Goal: Ask a question

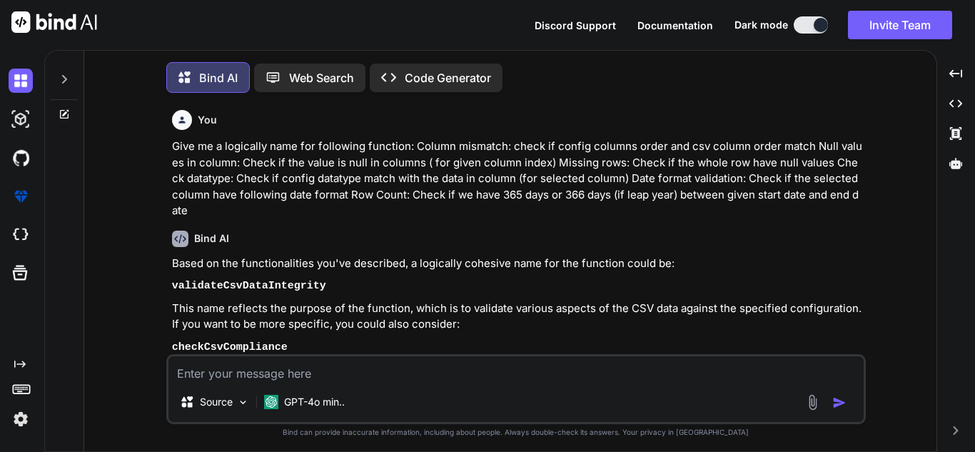
scroll to position [296, 0]
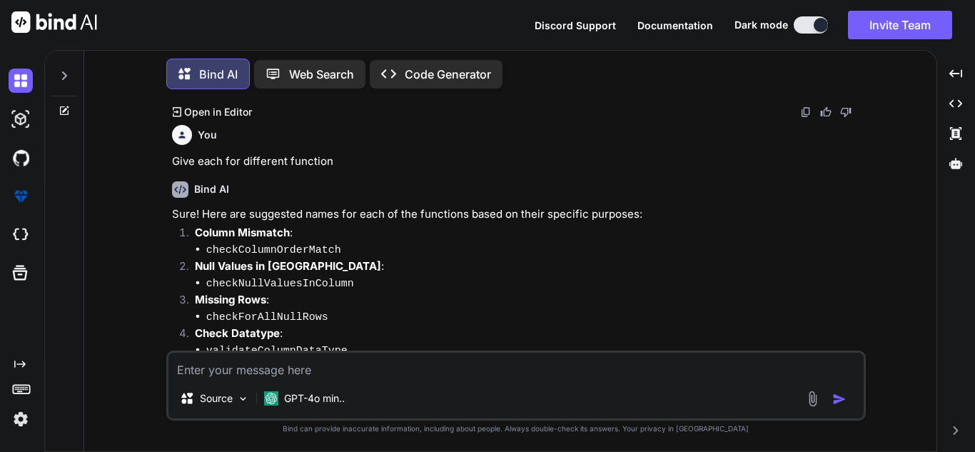
click at [66, 106] on icon at bounding box center [65, 109] width 6 height 6
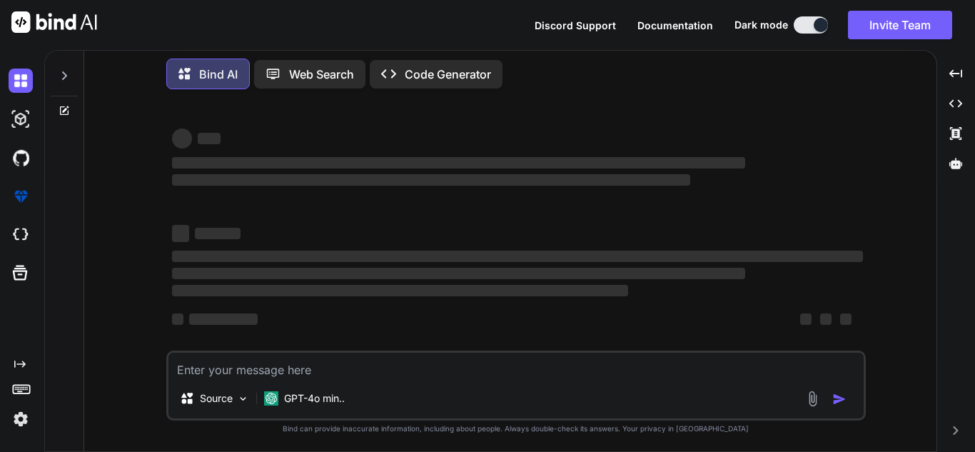
type textarea "x"
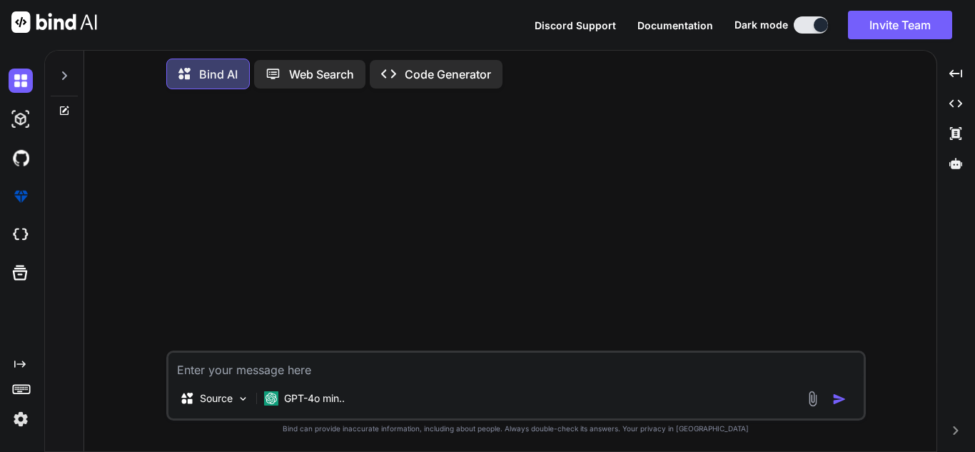
click at [266, 361] on textarea at bounding box center [517, 366] width 696 height 26
paste textarea "except Exception as error: logger.exception(f"Error occurred in dbloader compon…"
type textarea "except Exception as error: logger.exception(f"Error occurred in dbloader compon…"
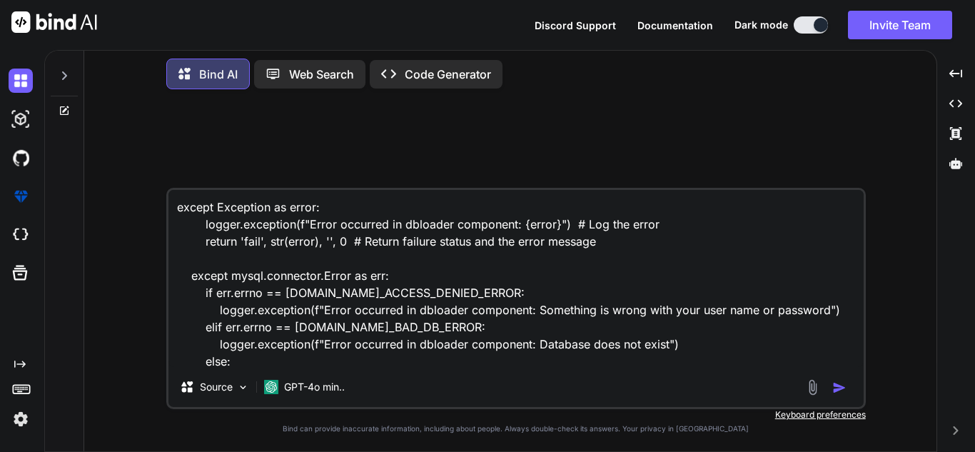
scroll to position [70, 0]
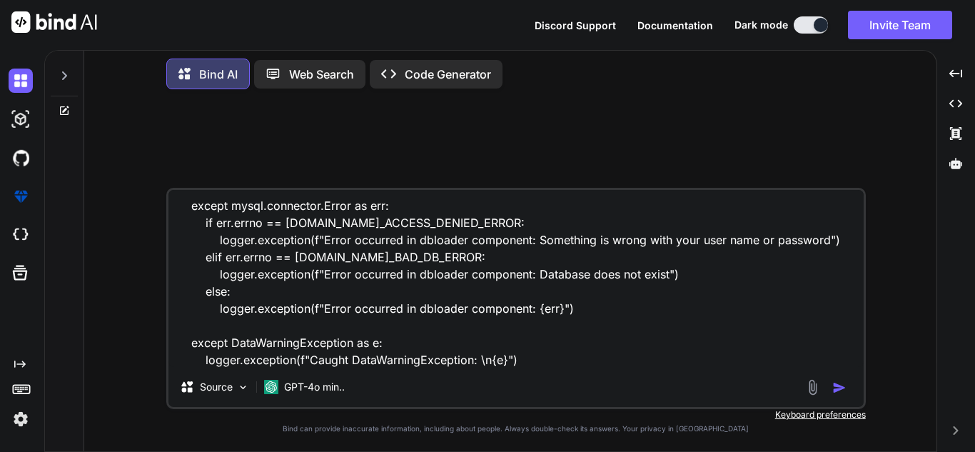
type textarea "x"
type textarea "except Exception as error: logger.exception(f"Error occurred in dbloader compon…"
type textarea "x"
type textarea "except Exception as error: logger.exception(f"Error occurred in dbloader compon…"
type textarea "x"
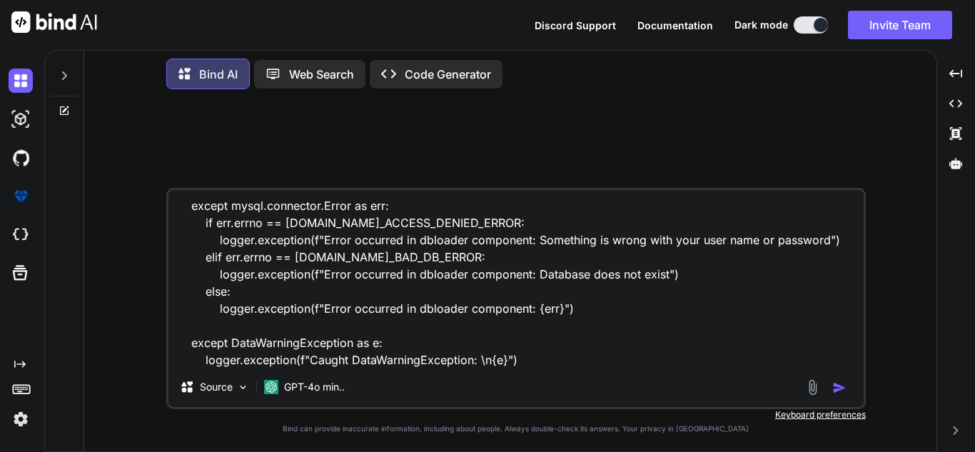
scroll to position [104, 0]
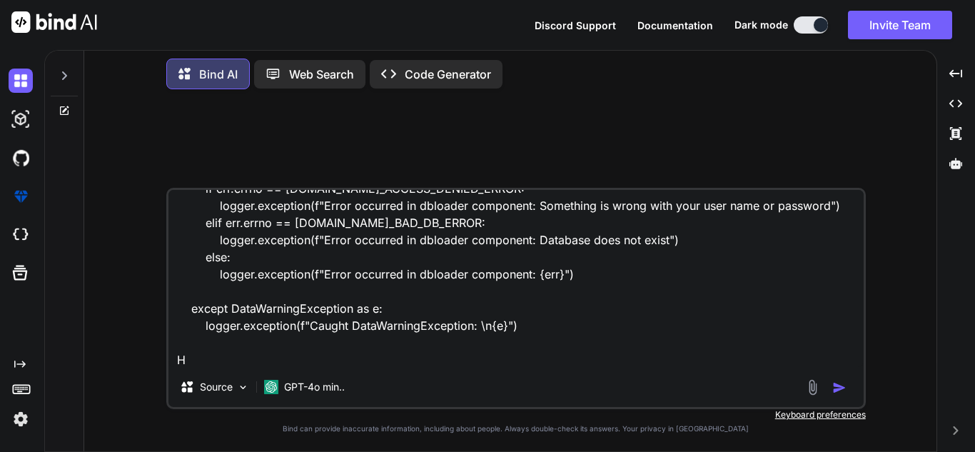
type textarea "except Exception as error: logger.exception(f"Error occurred in dbloader compon…"
type textarea "x"
type textarea "except Exception as error: logger.exception(f"Error occurred in dbloader compon…"
type textarea "x"
type textarea "except Exception as error: logger.exception(f"Error occurred in dbloader compon…"
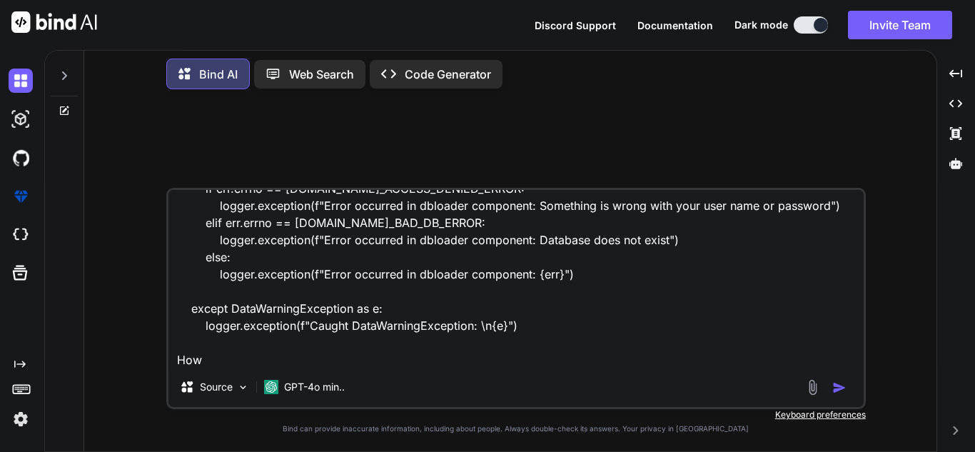
type textarea "x"
type textarea "except Exception as error: logger.exception(f"Error occurred in dbloader compon…"
type textarea "x"
type textarea "except Exception as error: logger.exception(f"Error occurred in dbloader compon…"
type textarea "x"
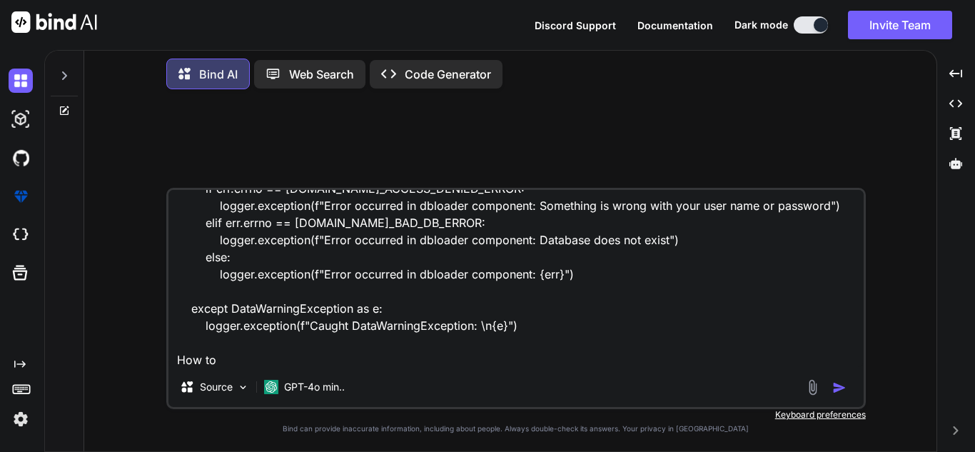
type textarea "except Exception as error: logger.exception(f"Error occurred in dbloader compon…"
type textarea "x"
type textarea "except Exception as error: logger.exception(f"Error occurred in dbloader compon…"
type textarea "x"
type textarea "except Exception as error: logger.exception(f"Error occurred in dbloader compon…"
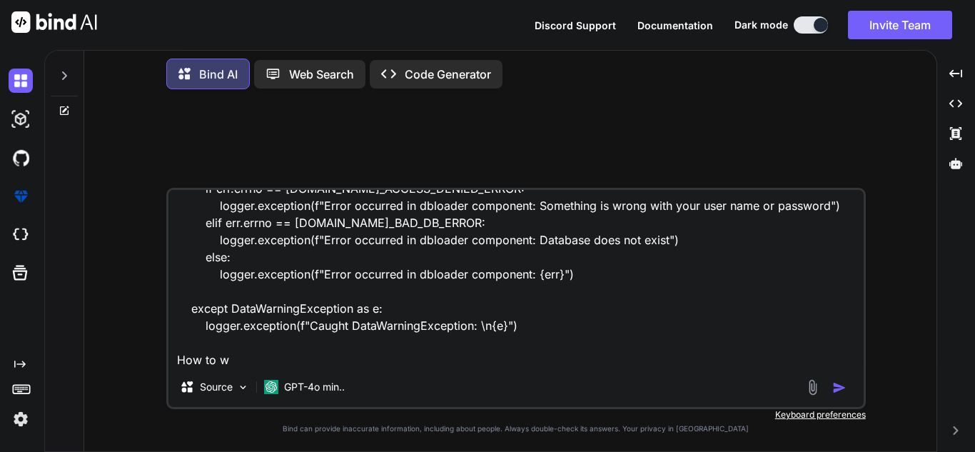
type textarea "x"
type textarea "except Exception as error: logger.exception(f"Error occurred in dbloader compon…"
type textarea "x"
type textarea "except Exception as error: logger.exception(f"Error occurred in dbloader compon…"
type textarea "x"
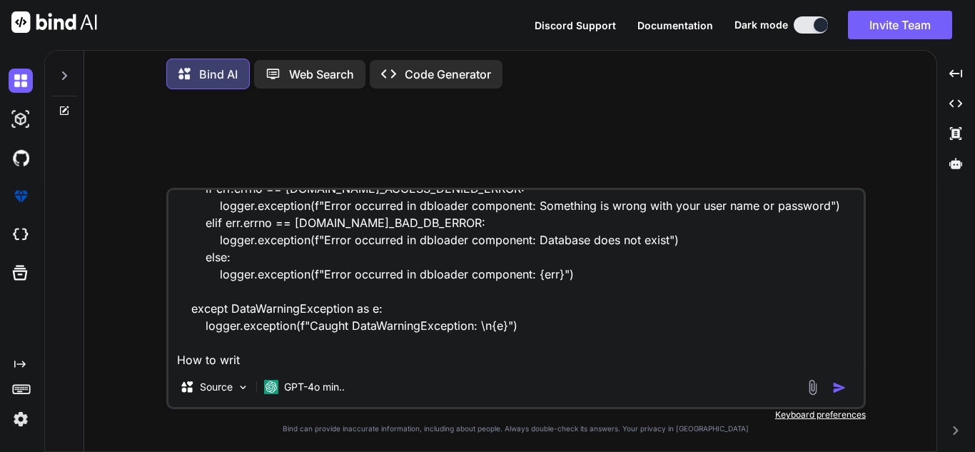
type textarea "except Exception as error: logger.exception(f"Error occurred in dbloader compon…"
type textarea "x"
type textarea "except Exception as error: logger.exception(f"Error occurred in dbloader compon…"
type textarea "x"
type textarea "except Exception as error: logger.exception(f"Error occurred in dbloader compon…"
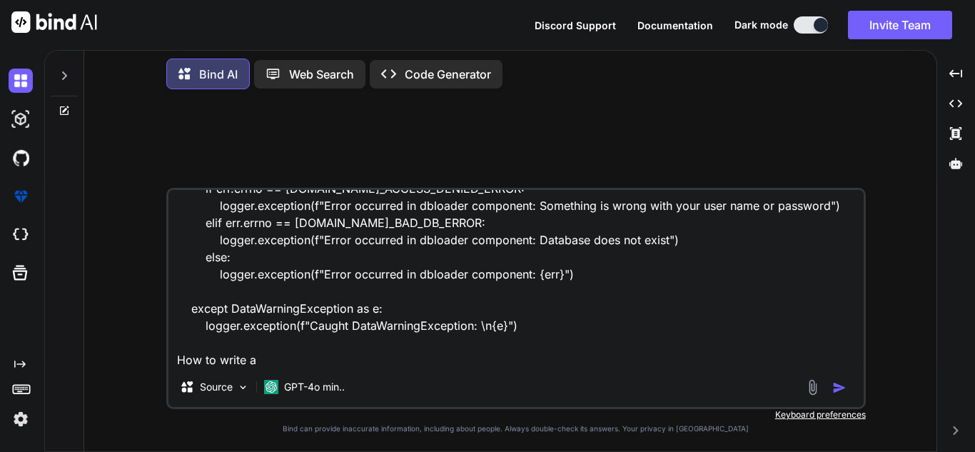
type textarea "x"
type textarea "except Exception as error: logger.exception(f"Error occurred in dbloader compon…"
type textarea "x"
type textarea "except Exception as error: logger.exception(f"Error occurred in dbloader compon…"
type textarea "x"
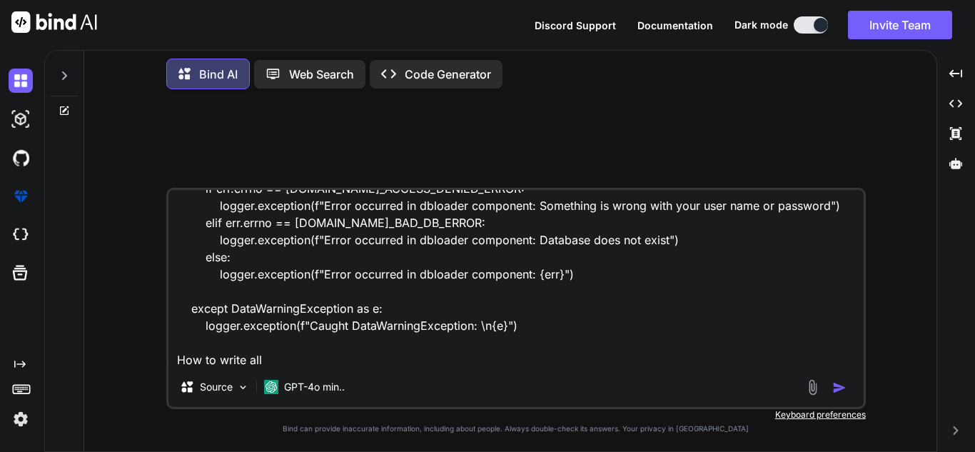
type textarea "except Exception as error: logger.exception(f"Error occurred in dbloader compon…"
type textarea "x"
type textarea "except Exception as error: logger.exception(f"Error occurred in dbloader compon…"
type textarea "x"
type textarea "except Exception as error: logger.exception(f"Error occurred in dbloader compon…"
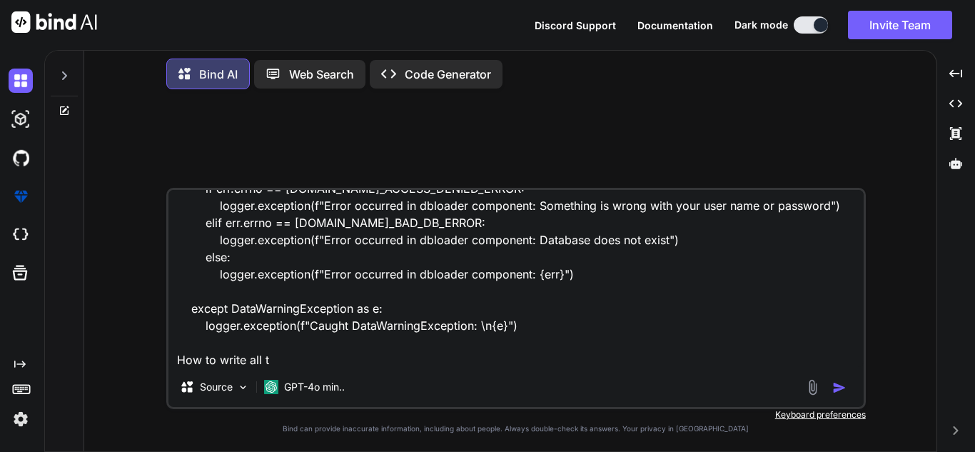
type textarea "x"
type textarea "except Exception as error: logger.exception(f"Error occurred in dbloader compon…"
type textarea "x"
type textarea "except Exception as error: logger.exception(f"Error occurred in dbloader compon…"
type textarea "x"
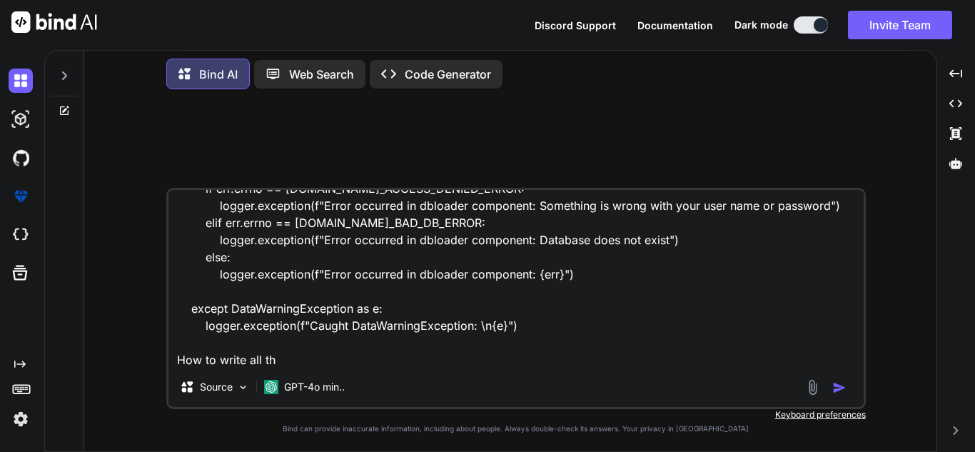
type textarea "except Exception as error: logger.exception(f"Error occurred in dbloader compon…"
type textarea "x"
type textarea "except Exception as error: logger.exception(f"Error occurred in dbloader compon…"
type textarea "x"
type textarea "except Exception as error: logger.exception(f"Error occurred in dbloader compon…"
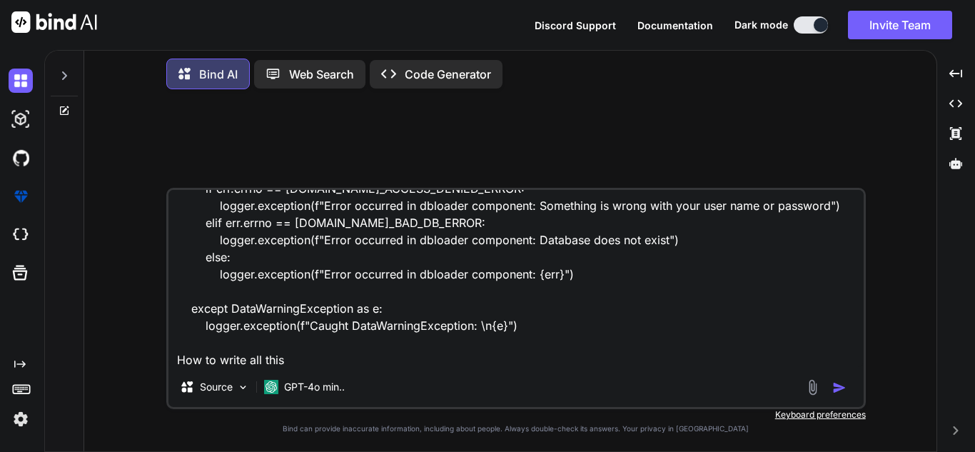
type textarea "x"
type textarea "except Exception as error: logger.exception(f"Error occurred in dbloader compon…"
type textarea "x"
type textarea "except Exception as error: logger.exception(f"Error occurred in dbloader compon…"
type textarea "x"
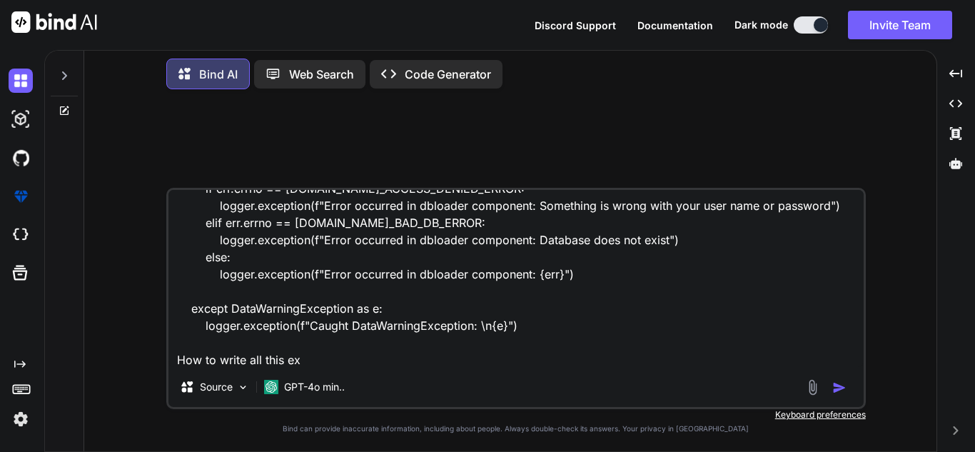
type textarea "except Exception as error: logger.exception(f"Error occurred in dbloader compon…"
type textarea "x"
type textarea "except Exception as error: logger.exception(f"Error occurred in dbloader compon…"
type textarea "x"
type textarea "except Exception as error: logger.exception(f"Error occurred in dbloader compon…"
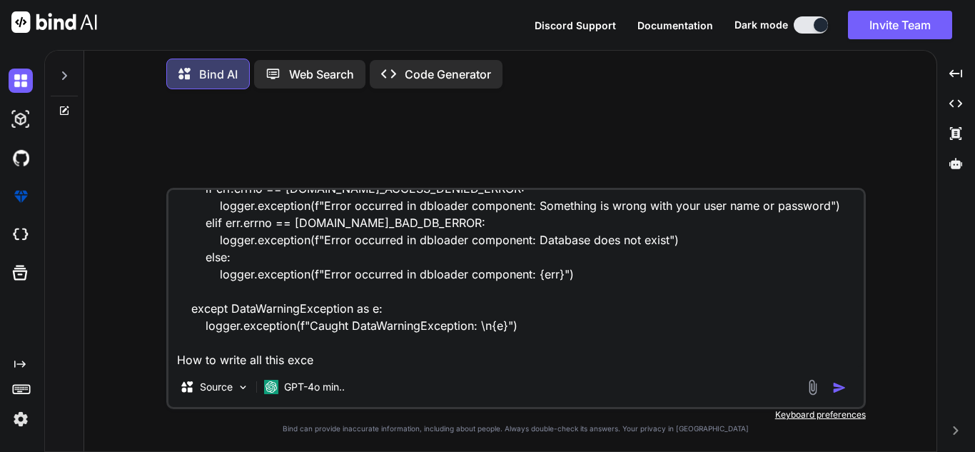
type textarea "x"
type textarea "except Exception as error: logger.exception(f"Error occurred in dbloader compon…"
type textarea "x"
type textarea "except Exception as error: logger.exception(f"Error occurred in dbloader compon…"
type textarea "x"
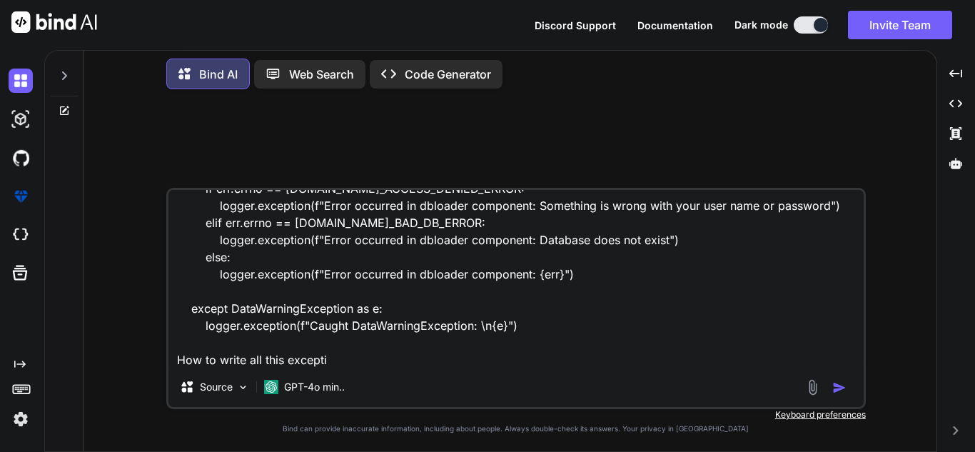
type textarea "except Exception as error: logger.exception(f"Error occurred in dbloader compon…"
type textarea "x"
type textarea "except Exception as error: logger.exception(f"Error occurred in dbloader compon…"
type textarea "x"
type textarea "except Exception as error: logger.exception(f"Error occurred in dbloader compon…"
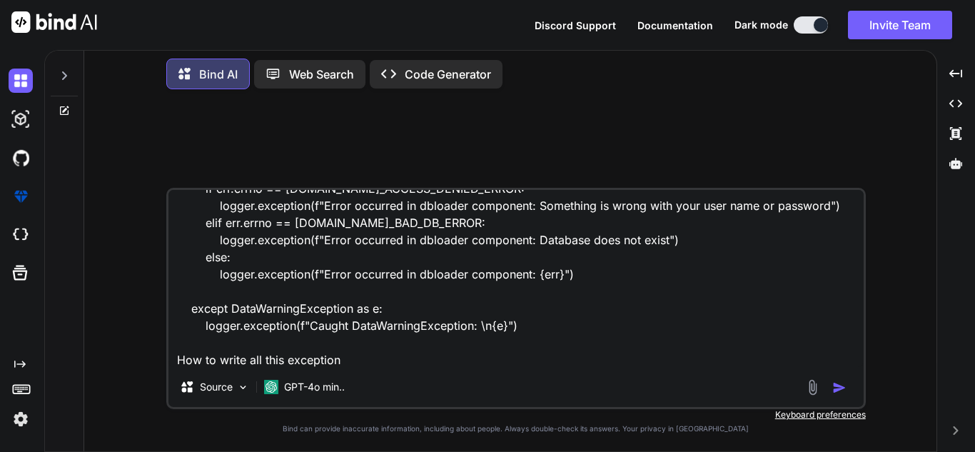
type textarea "x"
type textarea "except Exception as error: logger.exception(f"Error occurred in dbloader compon…"
type textarea "x"
type textarea "except Exception as error: logger.exception(f"Error occurred in dbloader compon…"
type textarea "x"
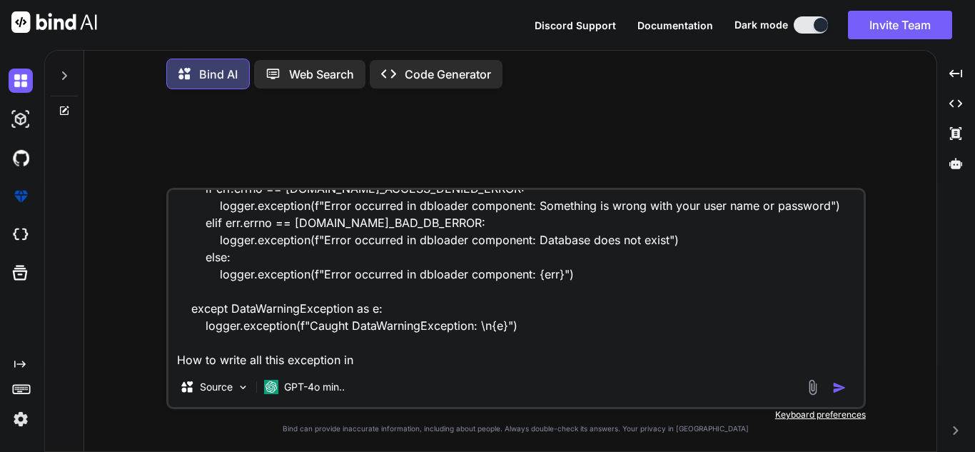
type textarea "except Exception as error: logger.exception(f"Error occurred in dbloader compon…"
type textarea "x"
type textarea "except Exception as error: logger.exception(f"Error occurred in dbloader compon…"
type textarea "x"
type textarea "except Exception as error: logger.exception(f"Error occurred in dbloader compon…"
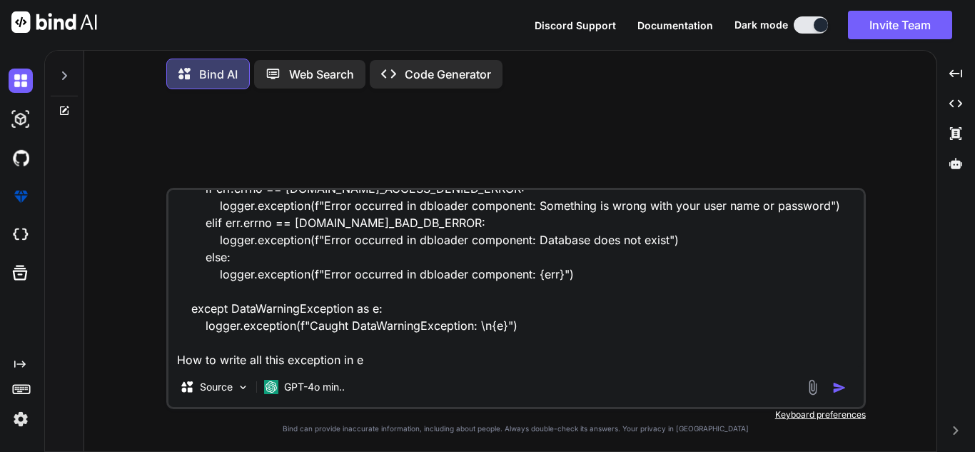
type textarea "x"
type textarea "except Exception as error: logger.exception(f"Error occurred in dbloader compon…"
type textarea "x"
type textarea "except Exception as error: logger.exception(f"Error occurred in dbloader compon…"
type textarea "x"
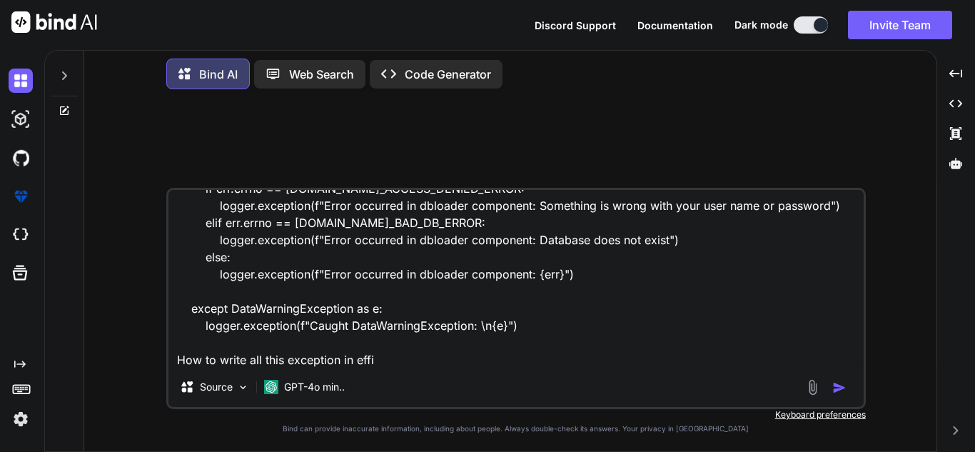
type textarea "except Exception as error: logger.exception(f"Error occurred in dbloader compon…"
type textarea "x"
type textarea "except Exception as error: logger.exception(f"Error occurred in dbloader compon…"
type textarea "x"
type textarea "except Exception as error: logger.exception(f"Error occurred in dbloader compon…"
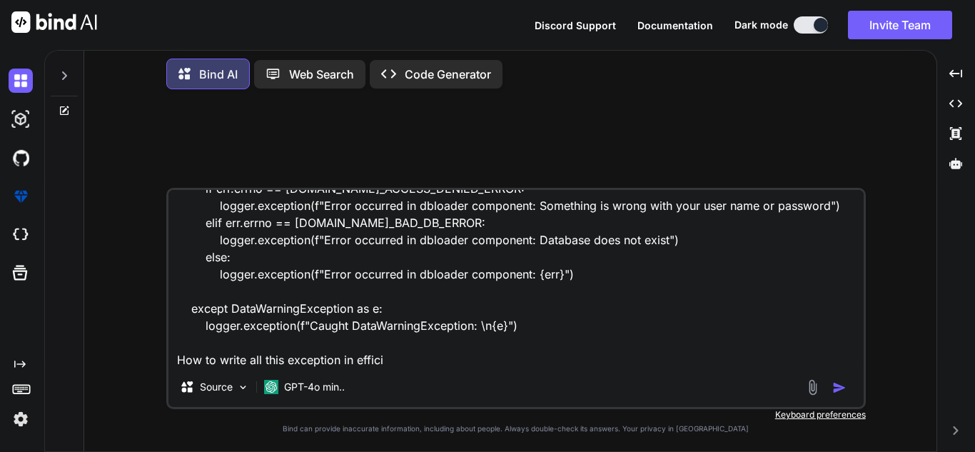
type textarea "x"
type textarea "except Exception as error: logger.exception(f"Error occurred in dbloader compon…"
type textarea "x"
type textarea "except Exception as error: logger.exception(f"Error occurred in dbloader compon…"
type textarea "x"
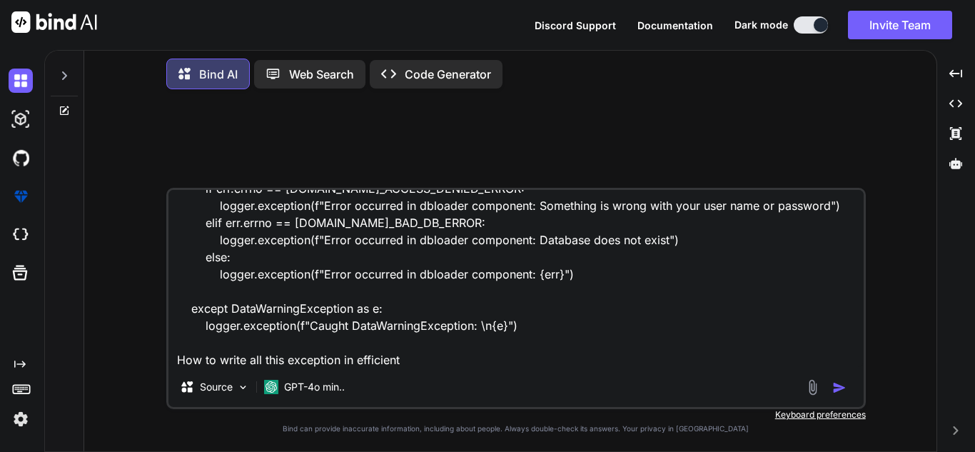
type textarea "except Exception as error: logger.exception(f"Error occurred in dbloader compon…"
type textarea "x"
type textarea "except Exception as error: logger.exception(f"Error occurred in dbloader compon…"
type textarea "x"
type textarea "except Exception as error: logger.exception(f"Error occurred in dbloader compon…"
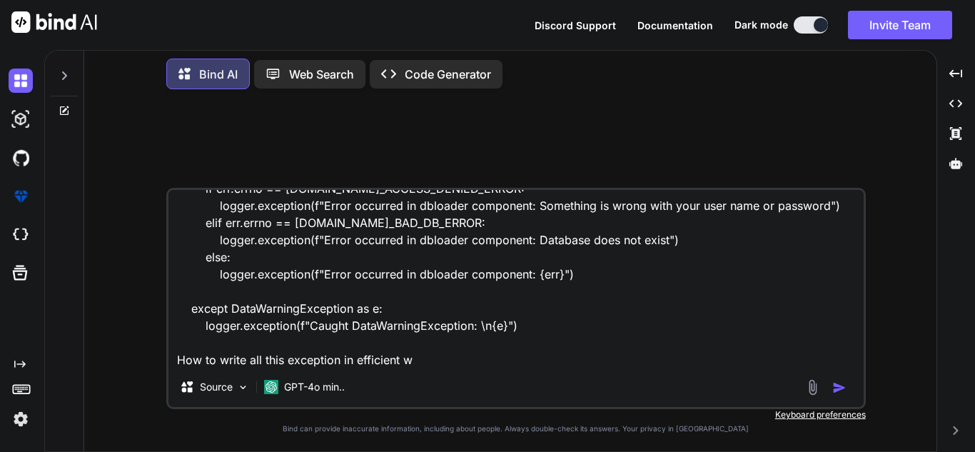
type textarea "x"
type textarea "except Exception as error: logger.exception(f"Error occurred in dbloader compon…"
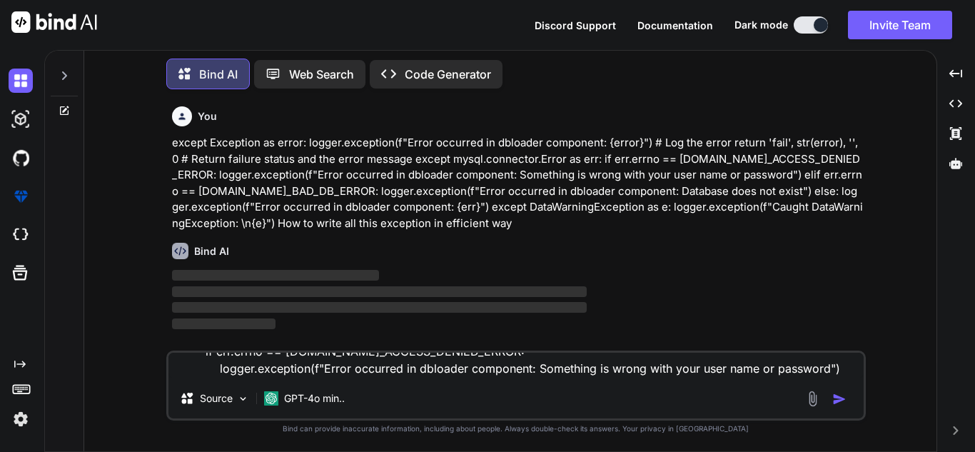
type textarea "x"
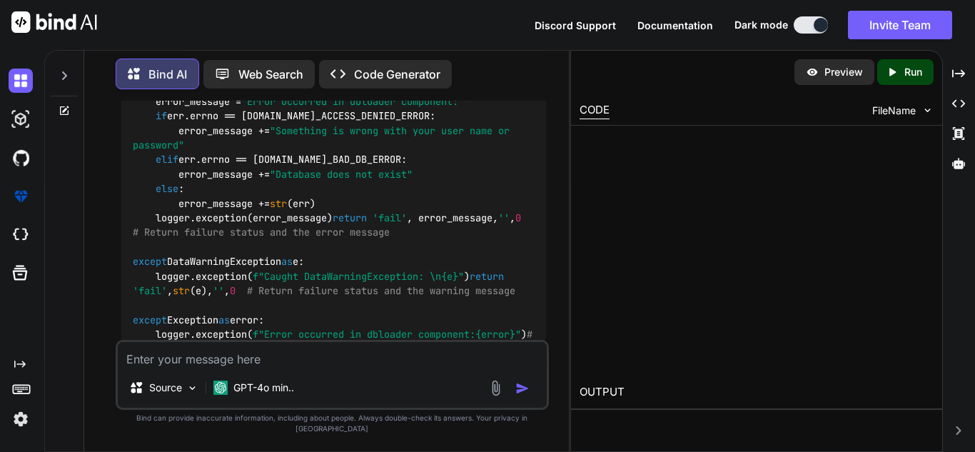
scroll to position [336, 0]
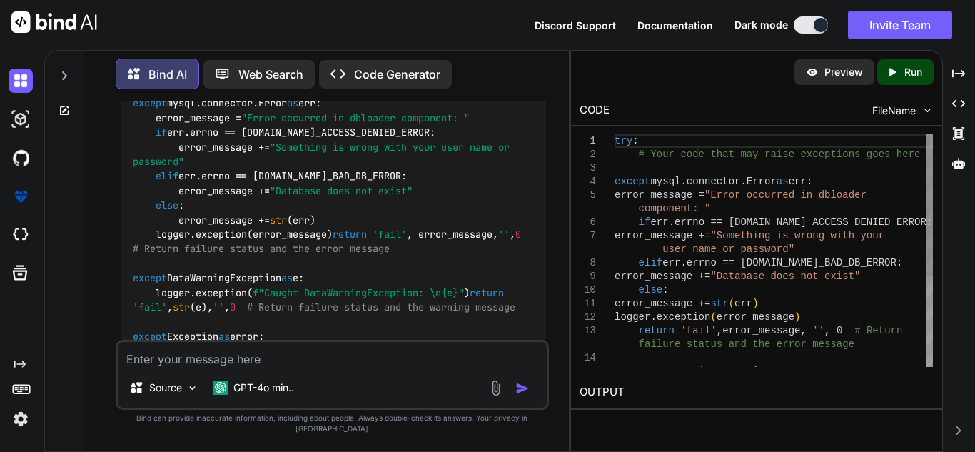
type textarea "x"
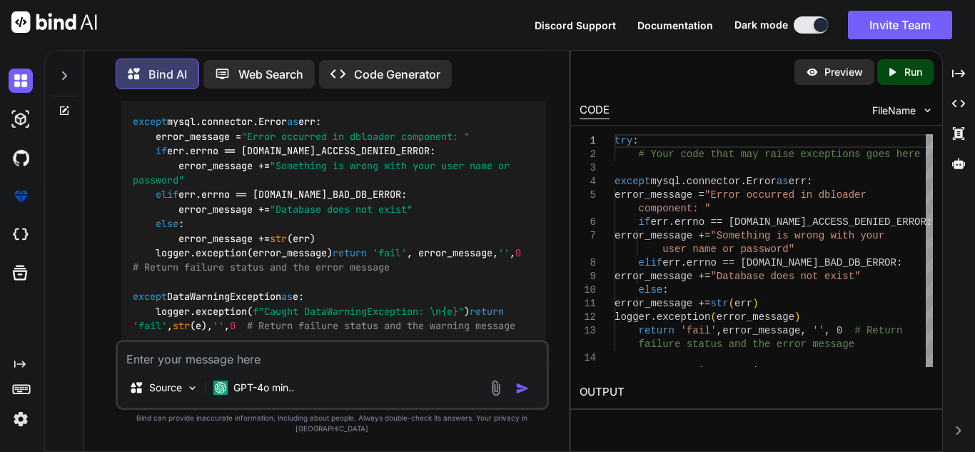
scroll to position [320, 0]
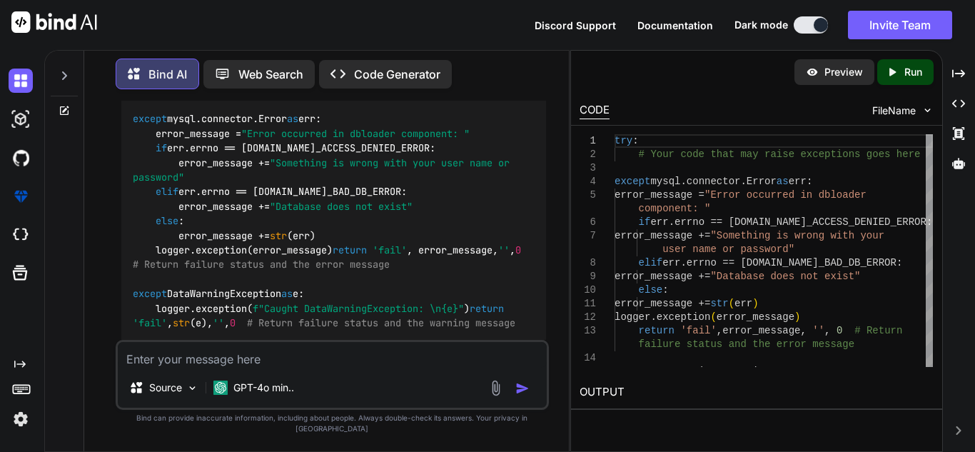
paste textarea "final_lz = pl.scan_csv(file, has_header=False, separator=fieldDelim, schema_ove…"
type textarea "final_lz = pl.scan_csv(file, has_header=False, separator=fieldDelim, schema_ove…"
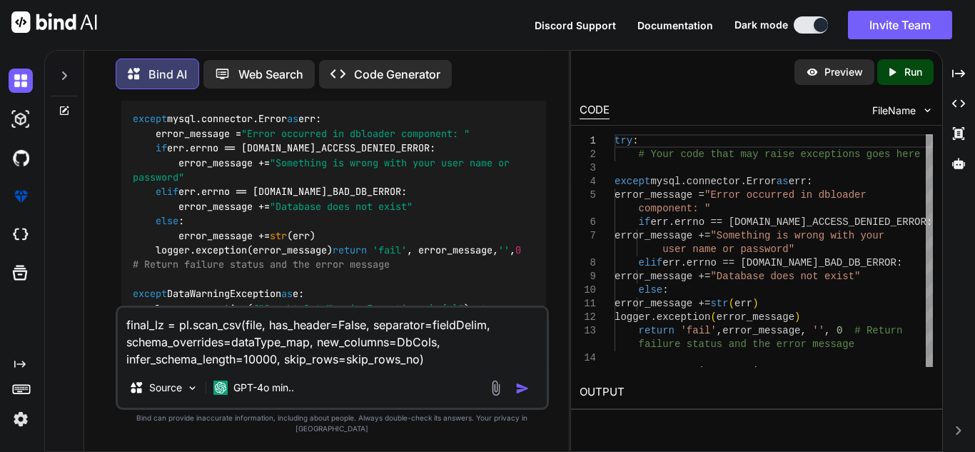
type textarea "x"
type textarea "final_lz = pl.scan_csv(file, has_header=False, separator=fieldDelim, schema_ove…"
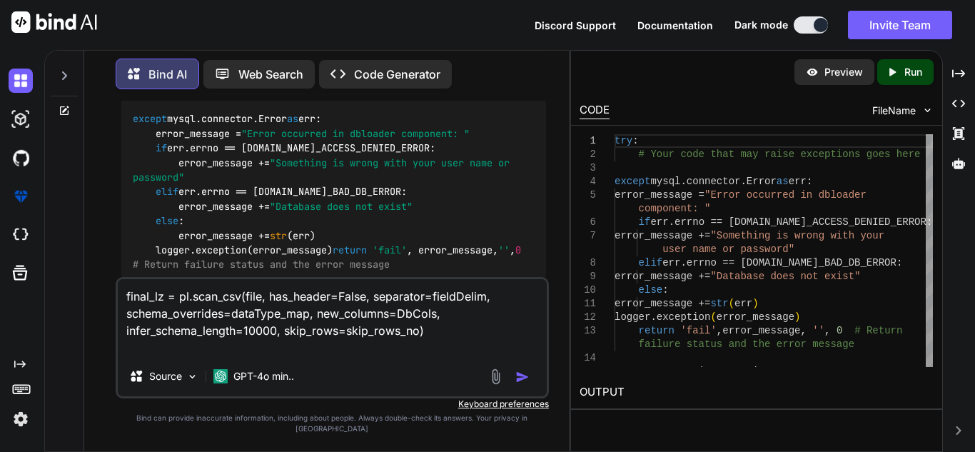
type textarea "x"
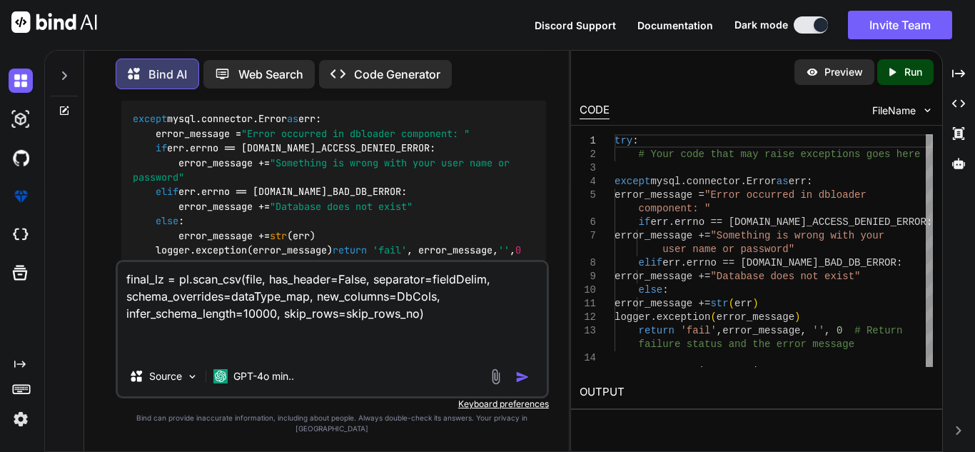
type textarea "final_lz = pl.scan_csv(file, has_header=False, separator=fieldDelim, schema_ove…"
type textarea "x"
type textarea "final_lz = pl.scan_csv(file, has_header=False, separator=fieldDelim, schema_ove…"
type textarea "x"
type textarea "final_lz = pl.scan_csv(file, has_header=False, separator=fieldDelim, schema_ove…"
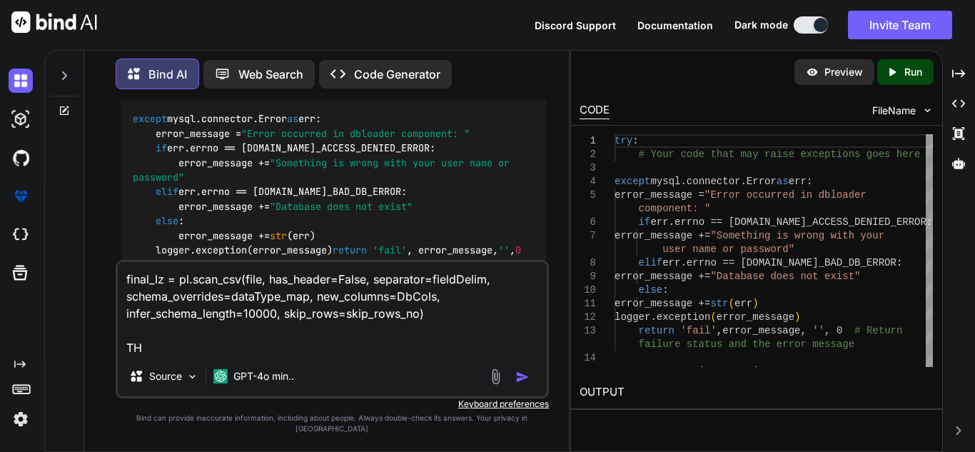
type textarea "x"
type textarea "final_lz = pl.scan_csv(file, has_header=False, separator=fieldDelim, schema_ove…"
type textarea "x"
type textarea "final_lz = pl.scan_csv(file, has_header=False, separator=fieldDelim, schema_ove…"
type textarea "x"
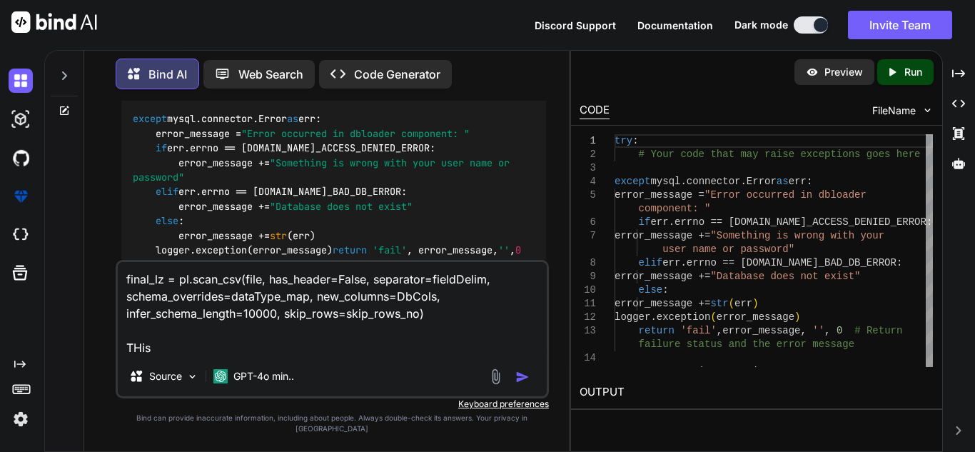
type textarea "final_lz = pl.scan_csv(file, has_header=False, separator=fieldDelim, schema_ove…"
type textarea "x"
type textarea "final_lz = pl.scan_csv(file, has_header=False, separator=fieldDelim, schema_ove…"
type textarea "x"
type textarea "final_lz = pl.scan_csv(file, has_header=False, separator=fieldDelim, schema_ove…"
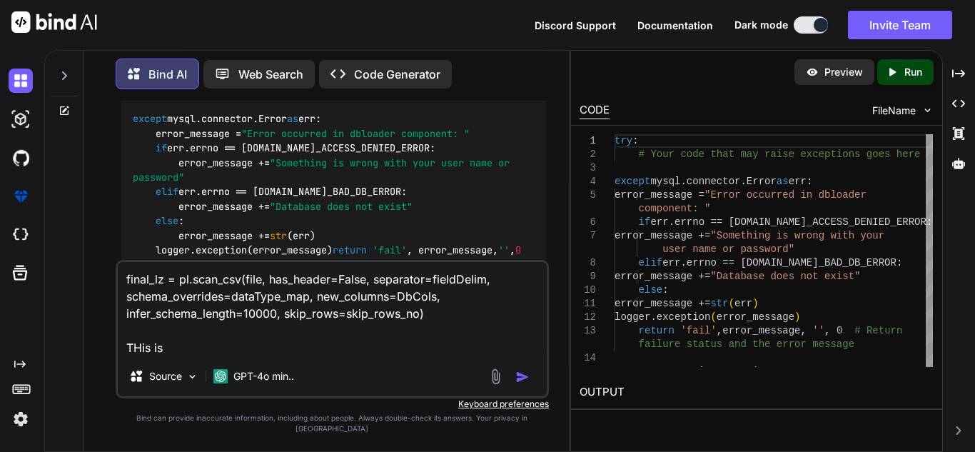
type textarea "x"
type textarea "final_lz = pl.scan_csv(file, has_header=False, separator=fieldDelim, schema_ove…"
type textarea "x"
type textarea "final_lz = pl.scan_csv(file, has_header=False, separator=fieldDelim, schema_ove…"
type textarea "x"
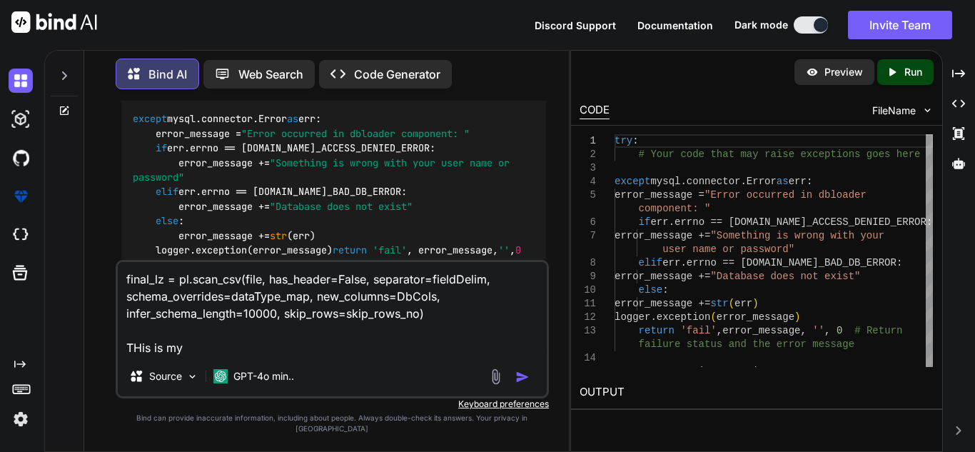
type textarea "final_lz = pl.scan_csv(file, has_header=False, separator=fieldDelim, schema_ove…"
type textarea "x"
type textarea "final_lz = pl.scan_csv(file, has_header=False, separator=fieldDelim, schema_ove…"
type textarea "x"
type textarea "final_lz = pl.scan_csv(file, has_header=False, separator=fieldDelim, schema_ove…"
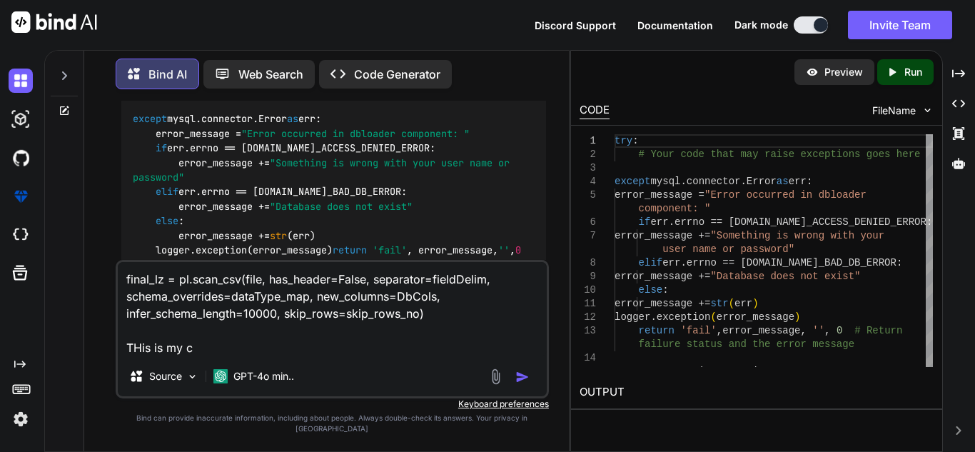
type textarea "x"
type textarea "final_lz = pl.scan_csv(file, has_header=False, separator=fieldDelim, schema_ove…"
type textarea "x"
type textarea "final_lz = pl.scan_csv(file, has_header=False, separator=fieldDelim, schema_ove…"
type textarea "x"
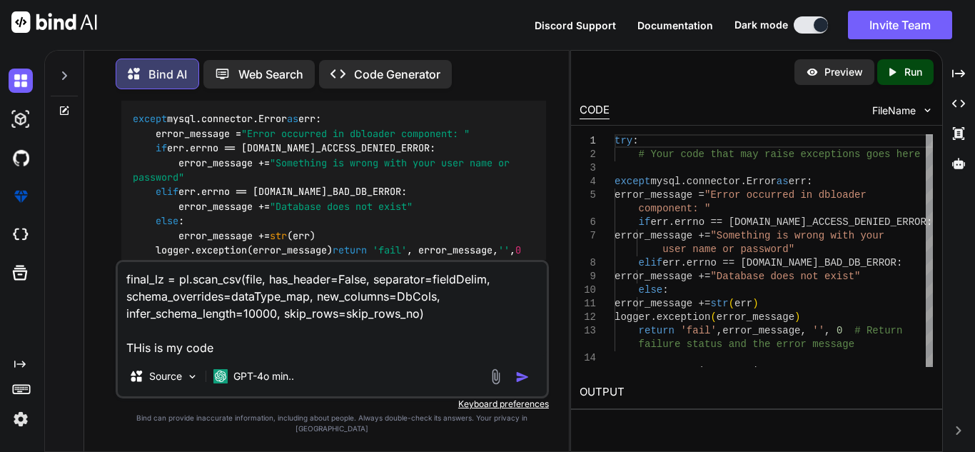
type textarea "final_lz = pl.scan_csv(file, has_header=False, separator=fieldDelim, schema_ove…"
type textarea "x"
type textarea "final_lz = pl.scan_csv(file, has_header=False, separator=fieldDelim, schema_ove…"
type textarea "x"
type textarea "final_lz = pl.scan_csv(file, has_header=False, separator=fieldDelim, schema_ove…"
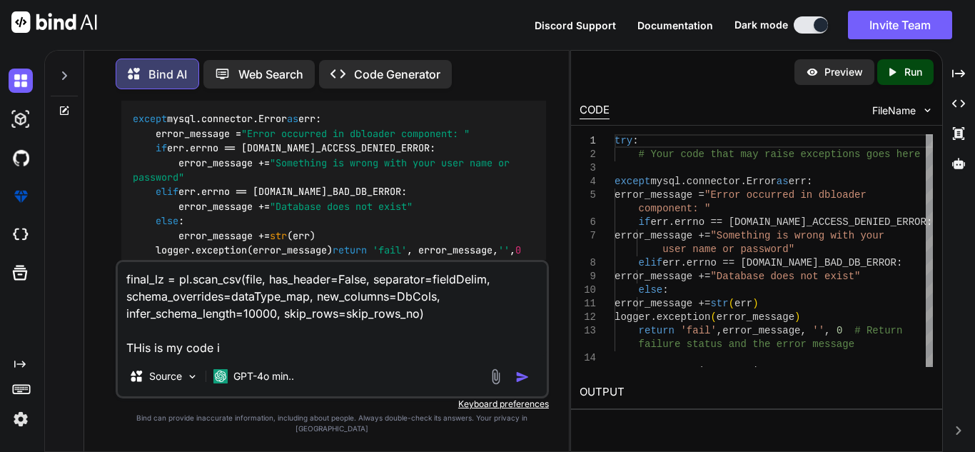
type textarea "x"
type textarea "final_lz = pl.scan_csv(file, has_header=False, separator=fieldDelim, schema_ove…"
type textarea "x"
type textarea "final_lz = pl.scan_csv(file, has_header=False, separator=fieldDelim, schema_ove…"
type textarea "x"
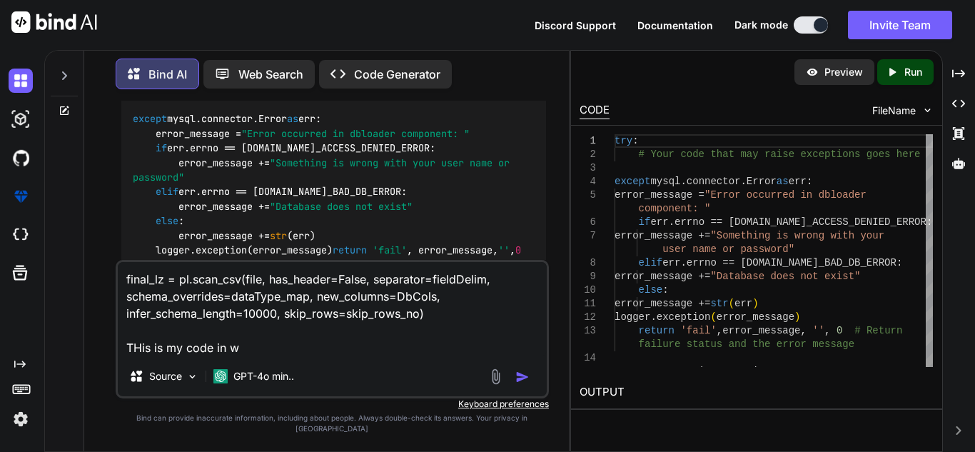
type textarea "final_lz = pl.scan_csv(file, has_header=False, separator=fieldDelim, schema_ove…"
type textarea "x"
type textarea "final_lz = pl.scan_csv(file, has_header=False, separator=fieldDelim, schema_ove…"
type textarea "x"
type textarea "final_lz = pl.scan_csv(file, has_header=False, separator=fieldDelim, schema_ove…"
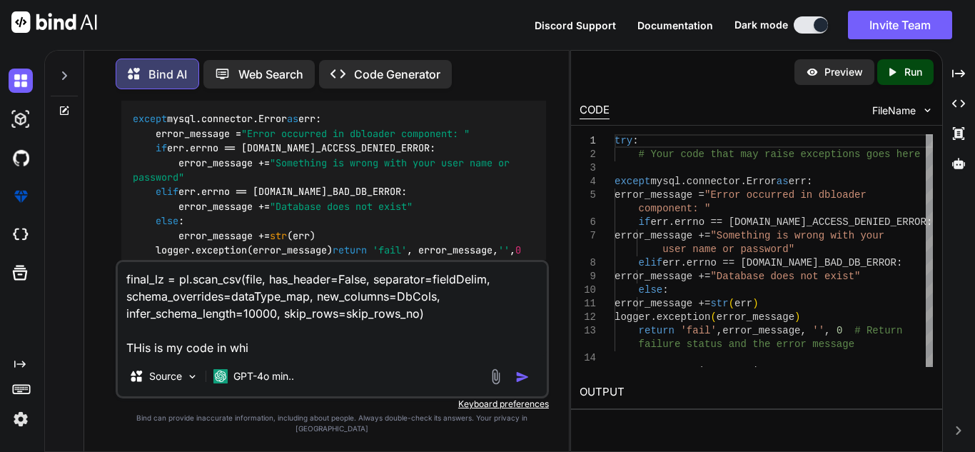
type textarea "x"
type textarea "final_lz = pl.scan_csv(file, has_header=False, separator=fieldDelim, schema_ove…"
type textarea "x"
type textarea "final_lz = pl.scan_csv(file, has_header=False, separator=fieldDelim, schema_ove…"
type textarea "x"
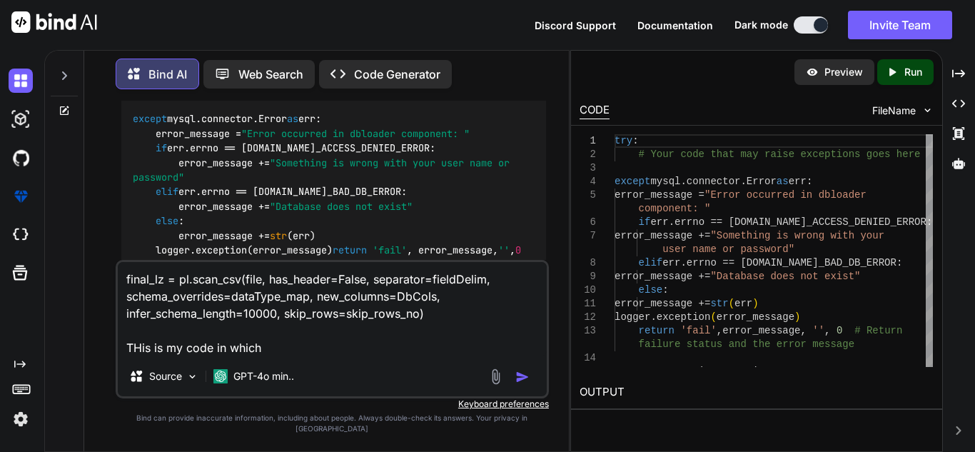
type textarea "final_lz = pl.scan_csv(file, has_header=False, separator=fieldDelim, schema_ove…"
type textarea "x"
type textarea "final_lz = pl.scan_csv(file, has_header=False, separator=fieldDelim, schema_ove…"
type textarea "x"
type textarea "final_lz = pl.scan_csv(file, has_header=False, separator=fieldDelim, schema_ove…"
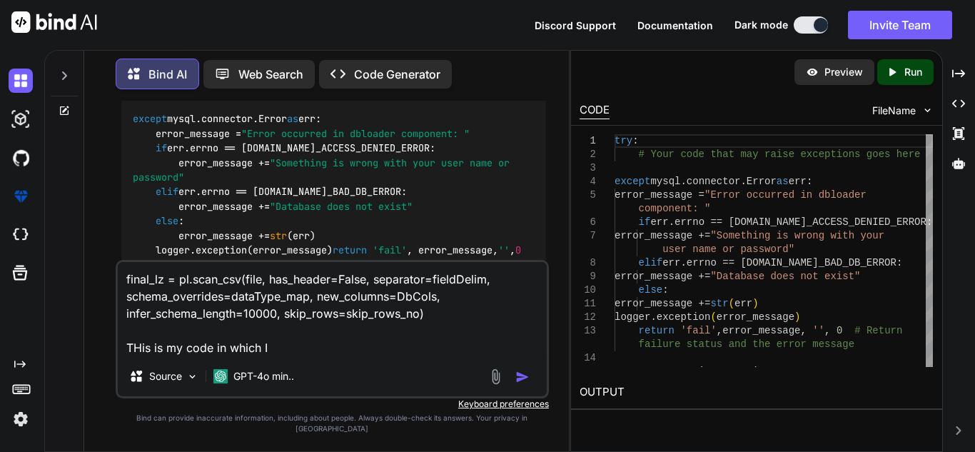
type textarea "x"
type textarea "final_lz = pl.scan_csv(file, has_header=False, separator=fieldDelim, schema_ove…"
type textarea "x"
type textarea "final_lz = pl.scan_csv(file, has_header=False, separator=fieldDelim, schema_ove…"
type textarea "x"
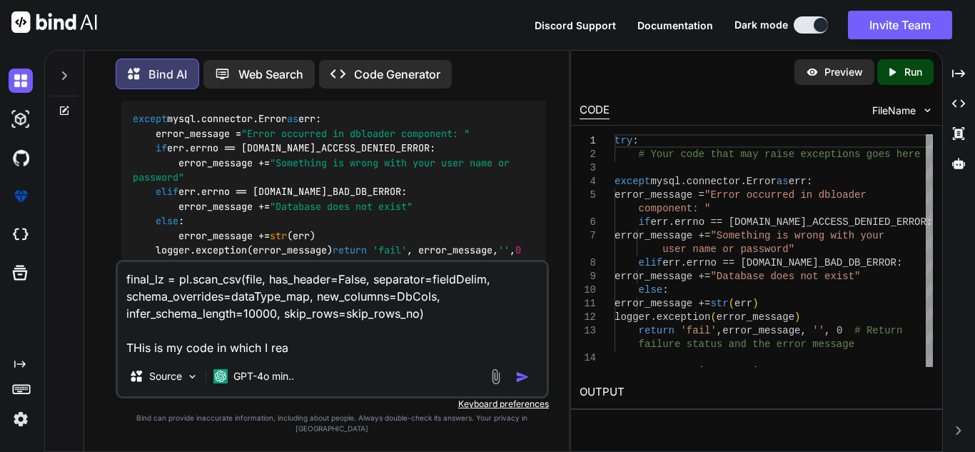
type textarea "final_lz = pl.scan_csv(file, has_header=False, separator=fieldDelim, schema_ove…"
type textarea "x"
type textarea "final_lz = pl.scan_csv(file, has_header=False, separator=fieldDelim, schema_ove…"
type textarea "x"
type textarea "final_lz = pl.scan_csv(file, has_header=False, separator=fieldDelim, schema_ove…"
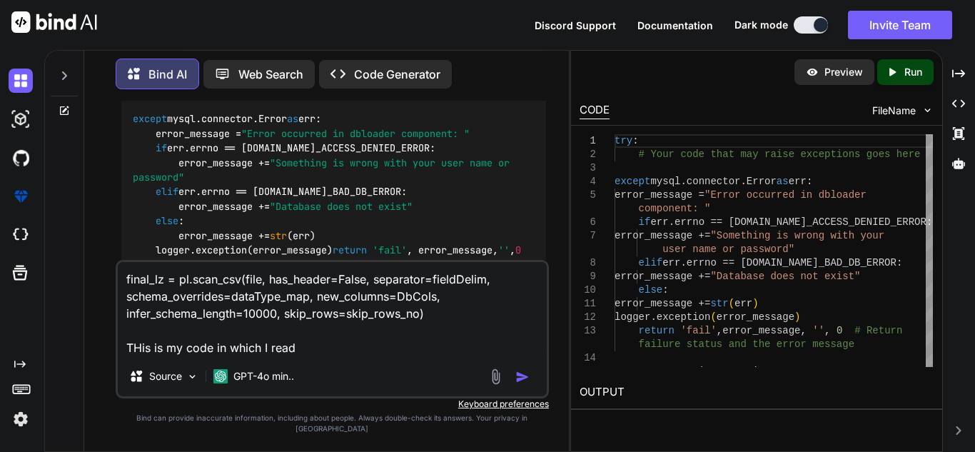
type textarea "x"
type textarea "final_lz = pl.scan_csv(file, has_header=False, separator=fieldDelim, schema_ove…"
type textarea "x"
type textarea "final_lz = pl.scan_csv(file, has_header=False, separator=fieldDelim, schema_ove…"
type textarea "x"
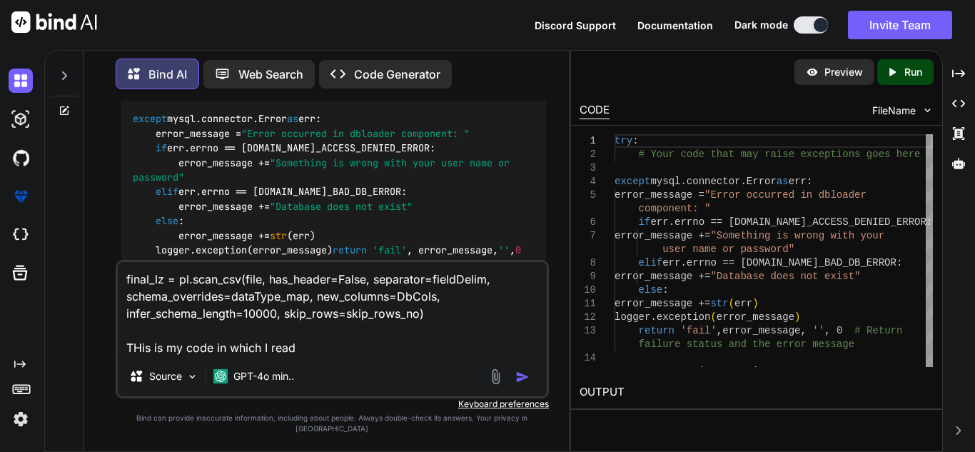
type textarea "final_lz = pl.scan_csv(file, has_header=False, separator=fieldDelim, schema_ove…"
type textarea "x"
type textarea "final_lz = pl.scan_csv(file, has_header=False, separator=fieldDelim, schema_ove…"
type textarea "x"
type textarea "final_lz = pl.scan_csv(file, has_header=False, separator=fieldDelim, schema_ove…"
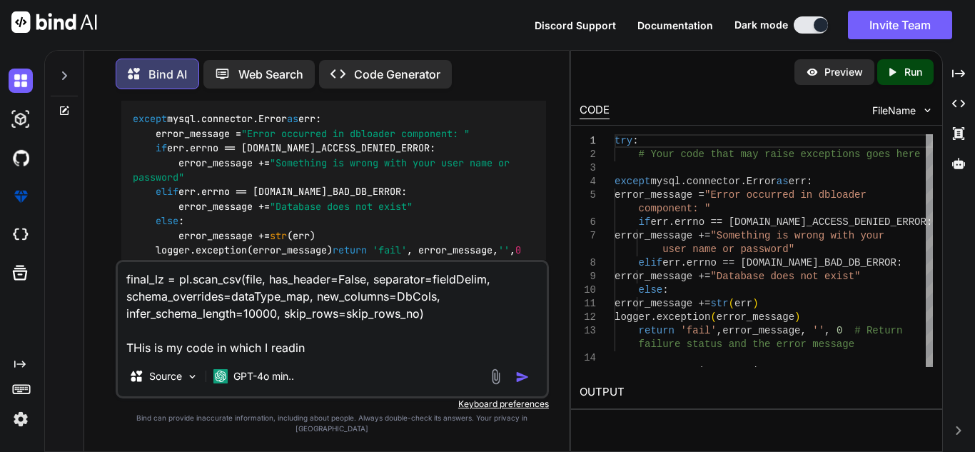
type textarea "x"
type textarea "final_lz = pl.scan_csv(file, has_header=False, separator=fieldDelim, schema_ove…"
type textarea "x"
type textarea "final_lz = pl.scan_csv(file, has_header=False, separator=fieldDelim, schema_ove…"
type textarea "x"
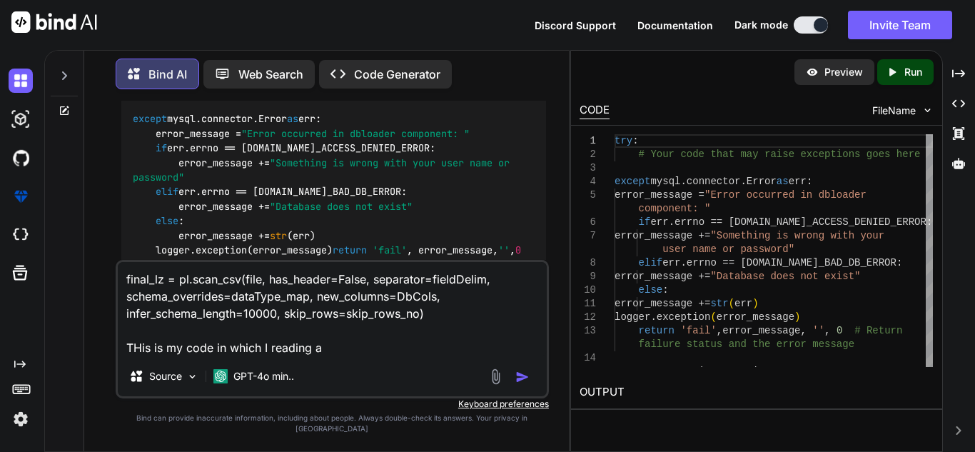
type textarea "final_lz = pl.scan_csv(file, has_header=False, separator=fieldDelim, schema_ove…"
type textarea "x"
type textarea "final_lz = pl.scan_csv(file, has_header=False, separator=fieldDelim, schema_ove…"
type textarea "x"
type textarea "final_lz = pl.scan_csv(file, has_header=False, separator=fieldDelim, schema_ove…"
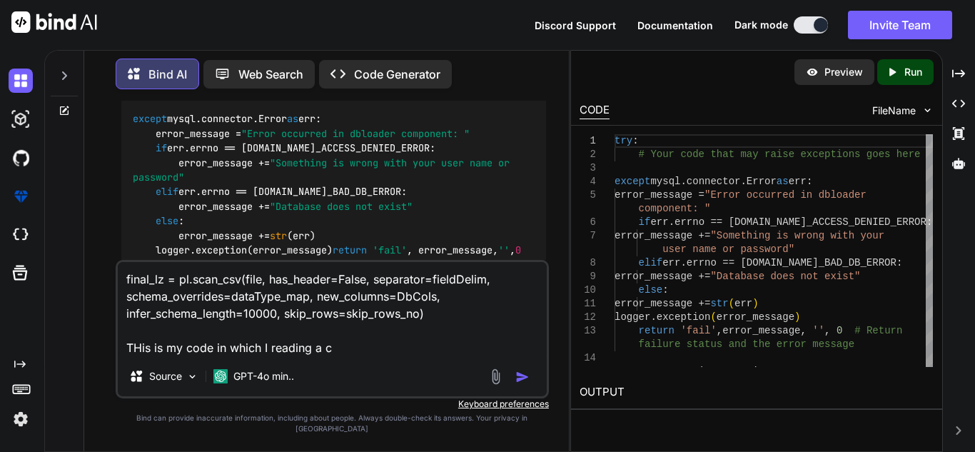
type textarea "x"
type textarea "final_lz = pl.scan_csv(file, has_header=False, separator=fieldDelim, schema_ove…"
type textarea "x"
type textarea "final_lz = pl.scan_csv(file, has_header=False, separator=fieldDelim, schema_ove…"
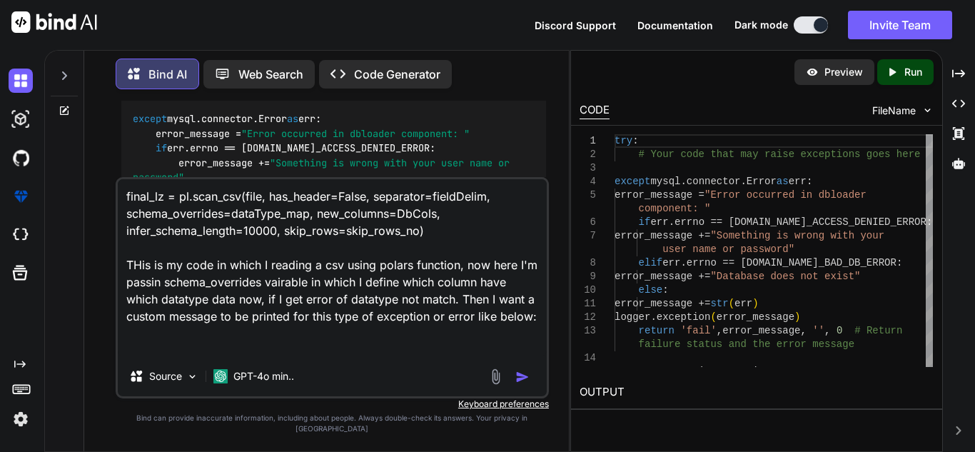
scroll to position [20, 0]
paste textarea "Column {column} contains non-integer values."
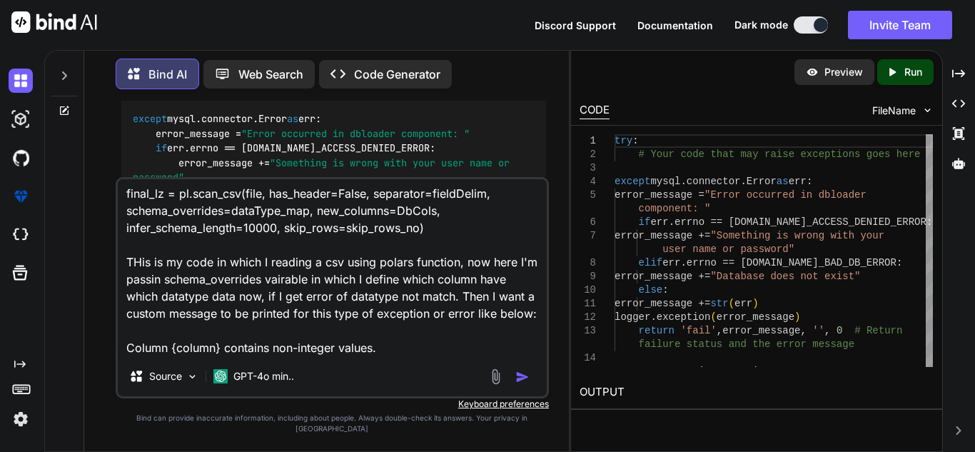
paste textarea "Column {column} contains non-float values."
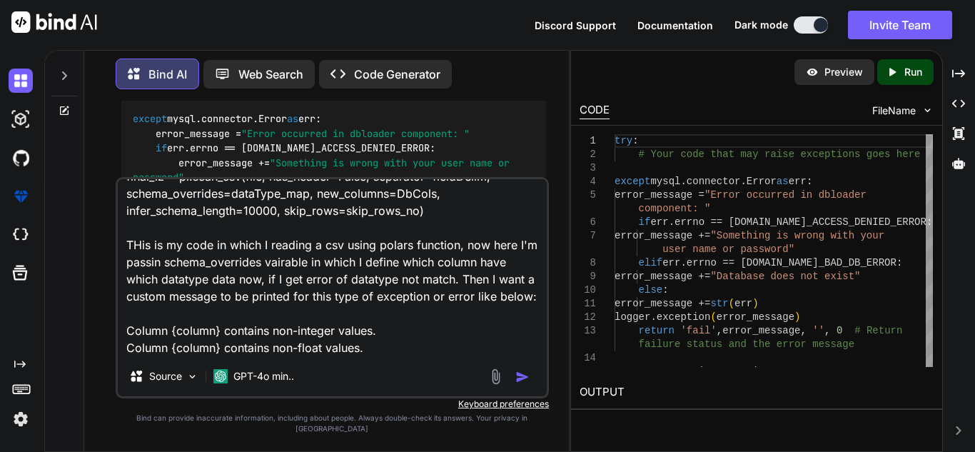
scroll to position [36, 0]
paste textarea "Column {column} contains non-date values."
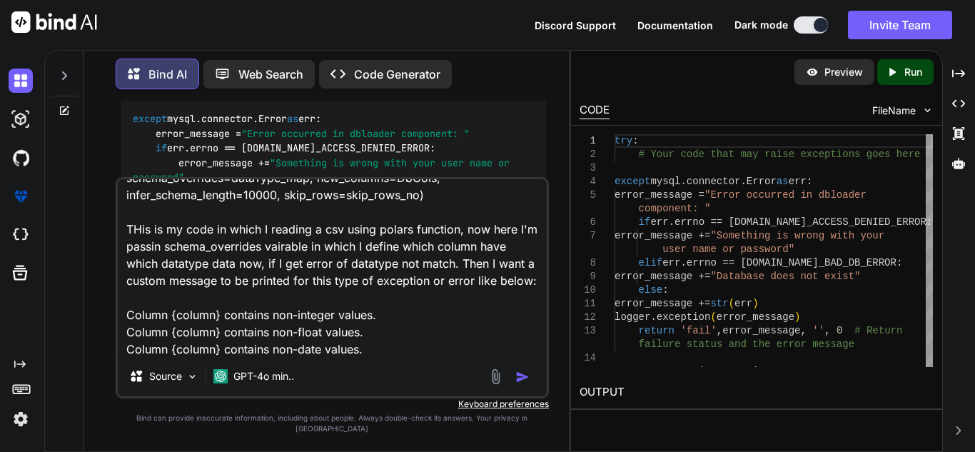
scroll to position [53, 0]
paste textarea "Column {column} contains invalid string values."
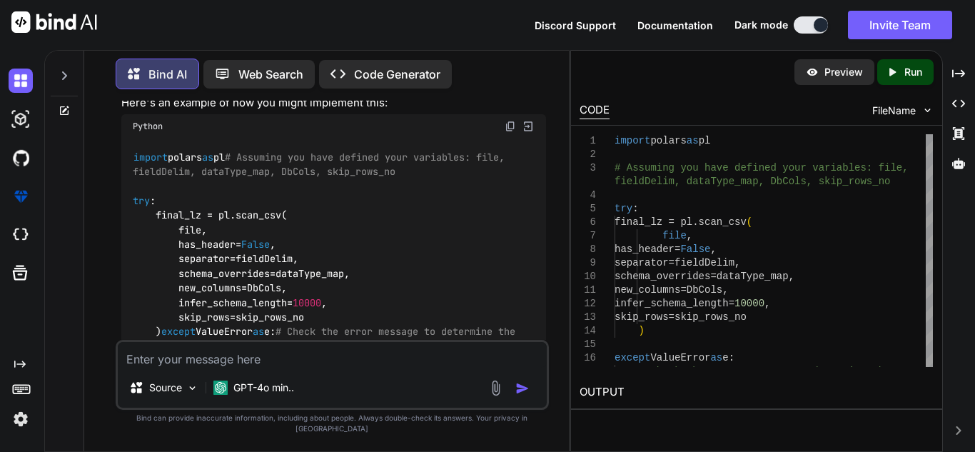
scroll to position [1177, 0]
click at [245, 358] on textarea at bounding box center [332, 355] width 429 height 26
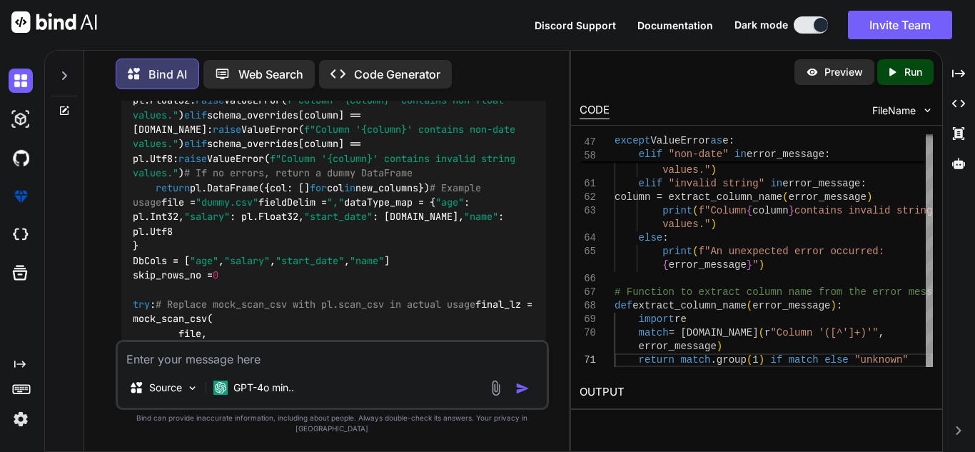
scroll to position [2416, 0]
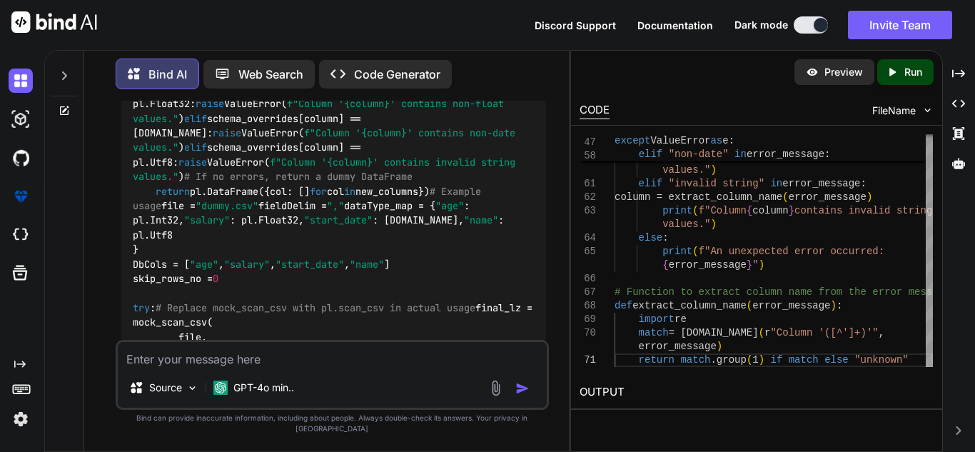
click at [258, 368] on textarea at bounding box center [332, 355] width 429 height 26
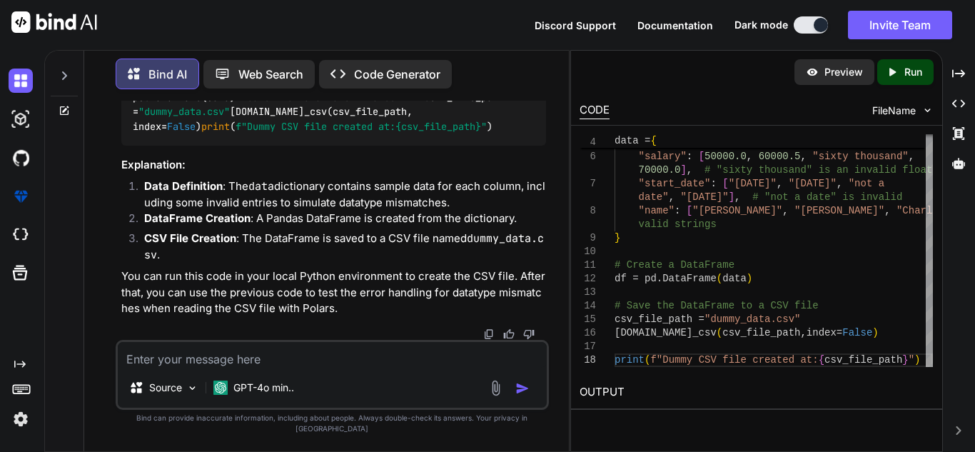
scroll to position [3988, 0]
click at [279, 367] on textarea at bounding box center [332, 355] width 429 height 26
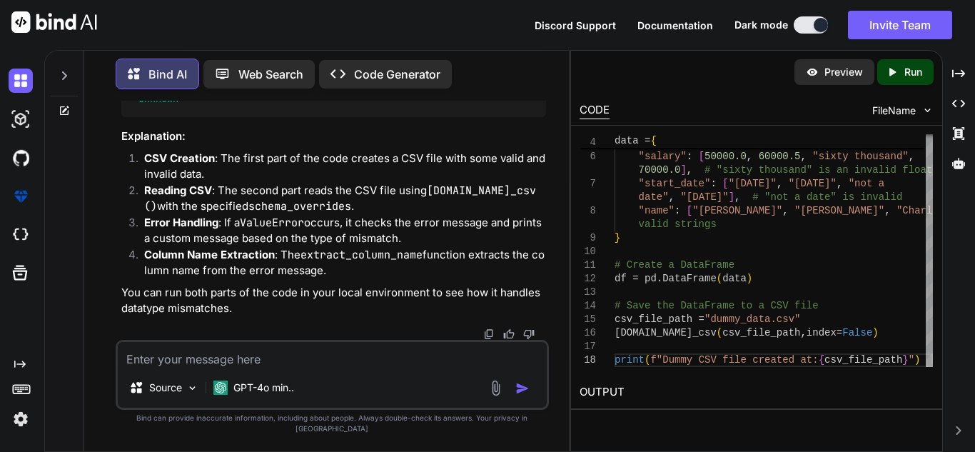
scroll to position [4975, 0]
click at [216, 361] on textarea at bounding box center [332, 355] width 429 height 26
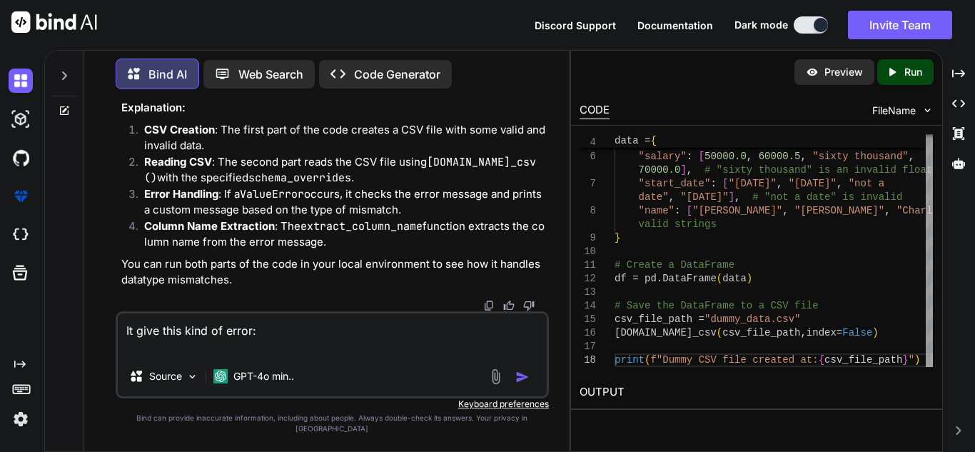
paste textarea "polars.exceptions.ComputeError: could not parse `thirty` as dtype `i32` at colu…"
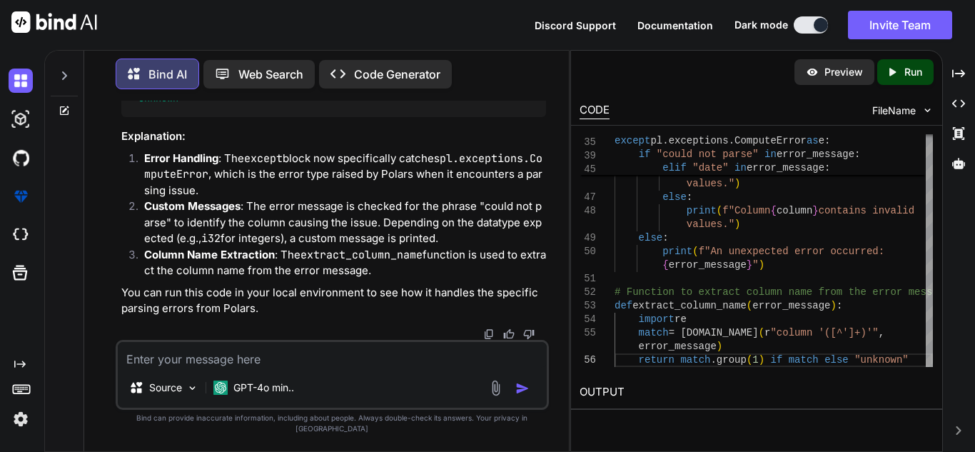
scroll to position [6926, 0]
drag, startPoint x: 131, startPoint y: 202, endPoint x: 444, endPoint y: 249, distance: 316.2
copy code "except pl.exceptions.ComputeError as e: error_message = str (e) # Customize the…"
